Goal: Task Accomplishment & Management: Use online tool/utility

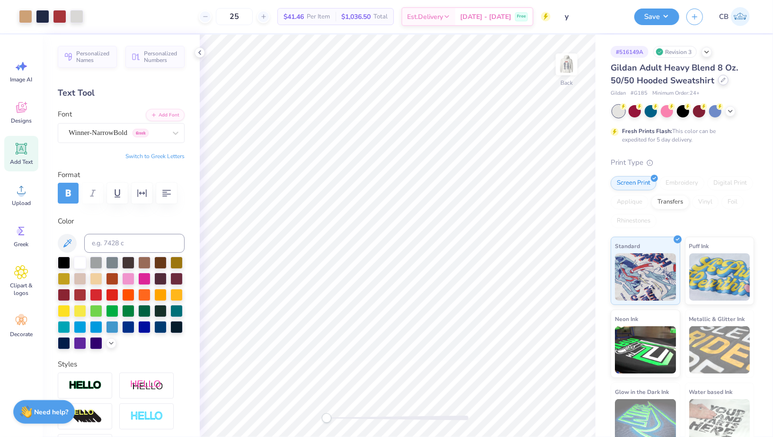
click at [724, 78] on div at bounding box center [723, 80] width 10 height 10
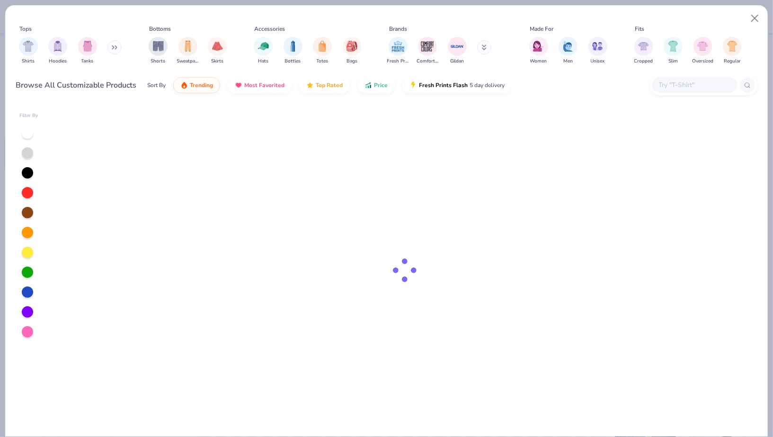
click at [667, 83] on input "text" at bounding box center [694, 85] width 73 height 11
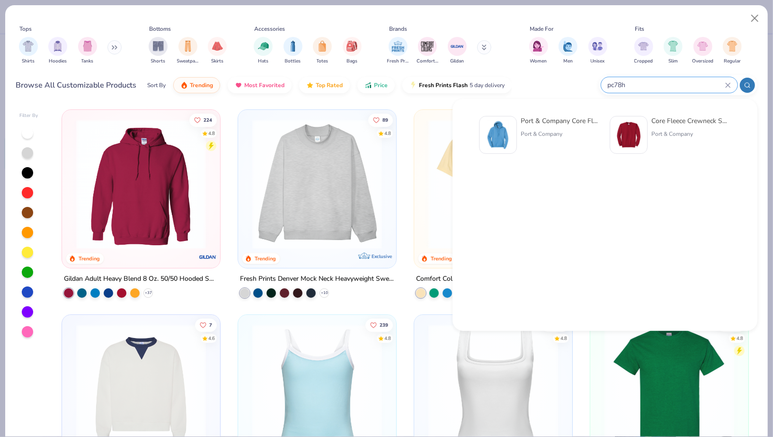
type input "pc78h"
click at [525, 123] on div "Port & Company Core Fleece Pullover Hooded Sweatshirt" at bounding box center [561, 121] width 80 height 10
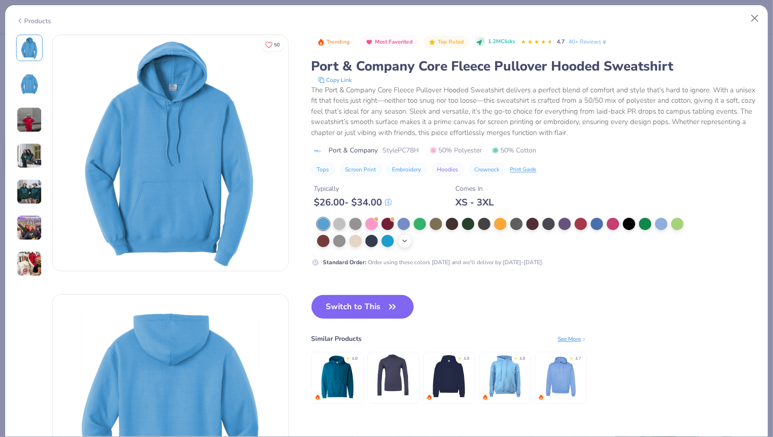
click at [406, 243] on icon at bounding box center [405, 241] width 8 height 8
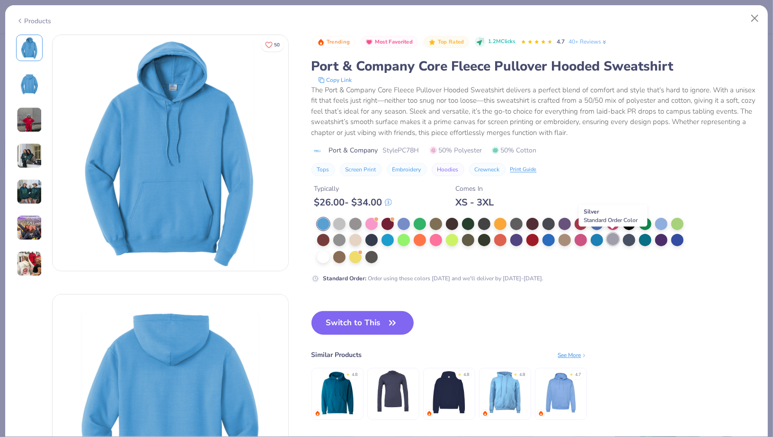
click at [615, 235] on div at bounding box center [613, 239] width 12 height 12
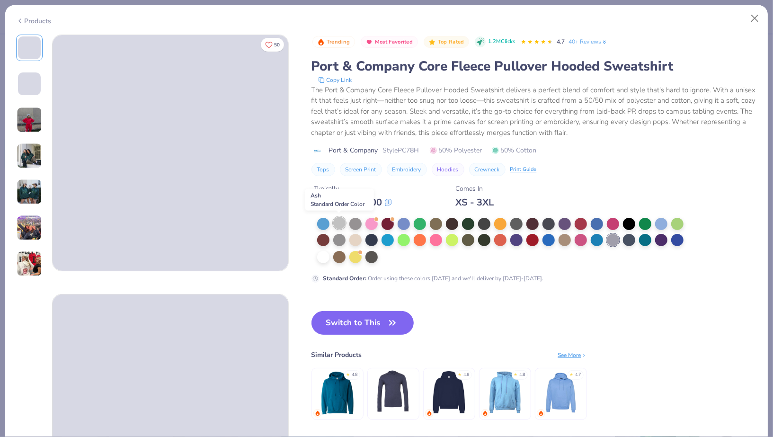
click at [334, 222] on div at bounding box center [339, 223] width 12 height 12
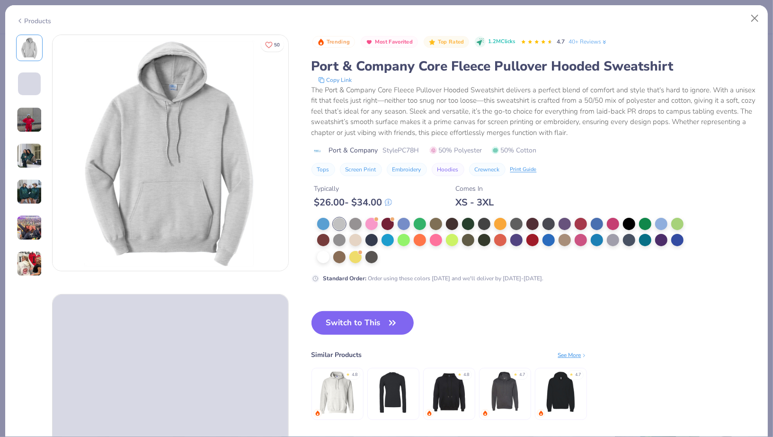
click at [382, 309] on div "Trending Most Favorited Top Rated 1.2M Clicks 4.7 40+ Reviews Port & Company Co…" at bounding box center [534, 237] width 446 height 405
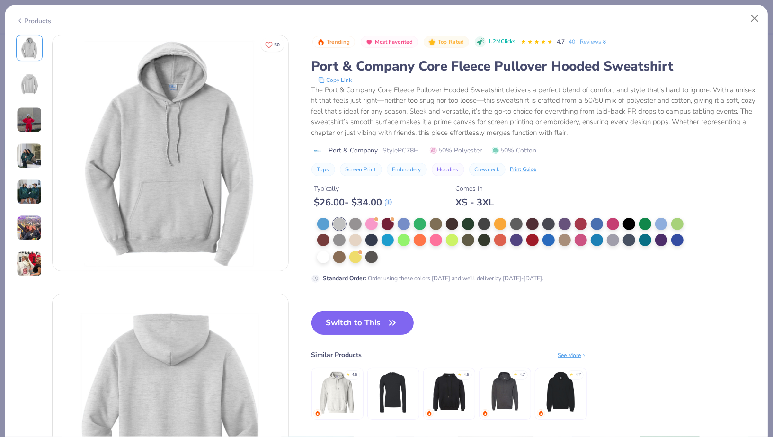
click at [382, 323] on button "Switch to This" at bounding box center [362, 323] width 103 height 24
click at [341, 328] on button "Switch to This" at bounding box center [362, 323] width 103 height 24
click at [364, 316] on button "Switch to This" at bounding box center [362, 323] width 103 height 24
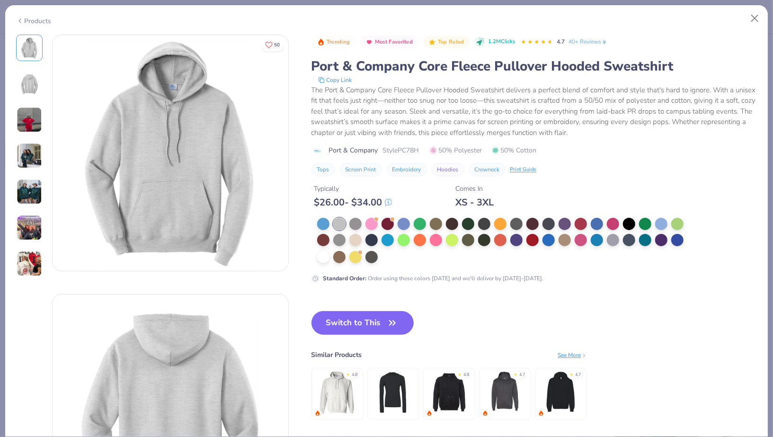
click at [364, 316] on button "Switch to This" at bounding box center [362, 323] width 103 height 24
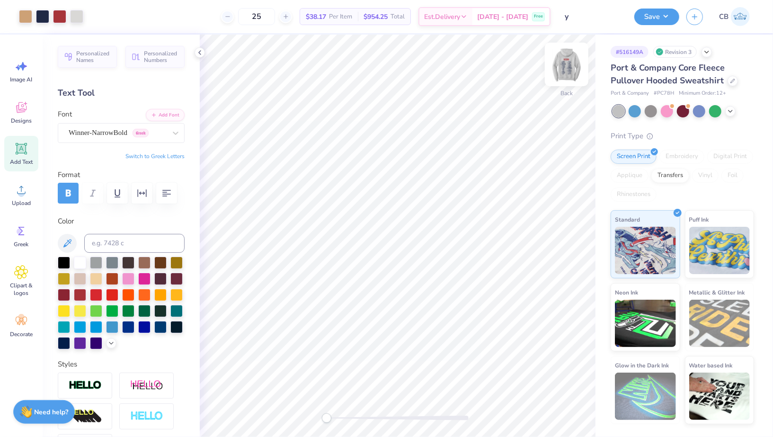
click at [566, 69] on img at bounding box center [567, 64] width 38 height 38
drag, startPoint x: 572, startPoint y: 60, endPoint x: 480, endPoint y: 2, distance: 108.1
click at [572, 60] on img at bounding box center [566, 64] width 19 height 19
